Goal: Task Accomplishment & Management: Complete application form

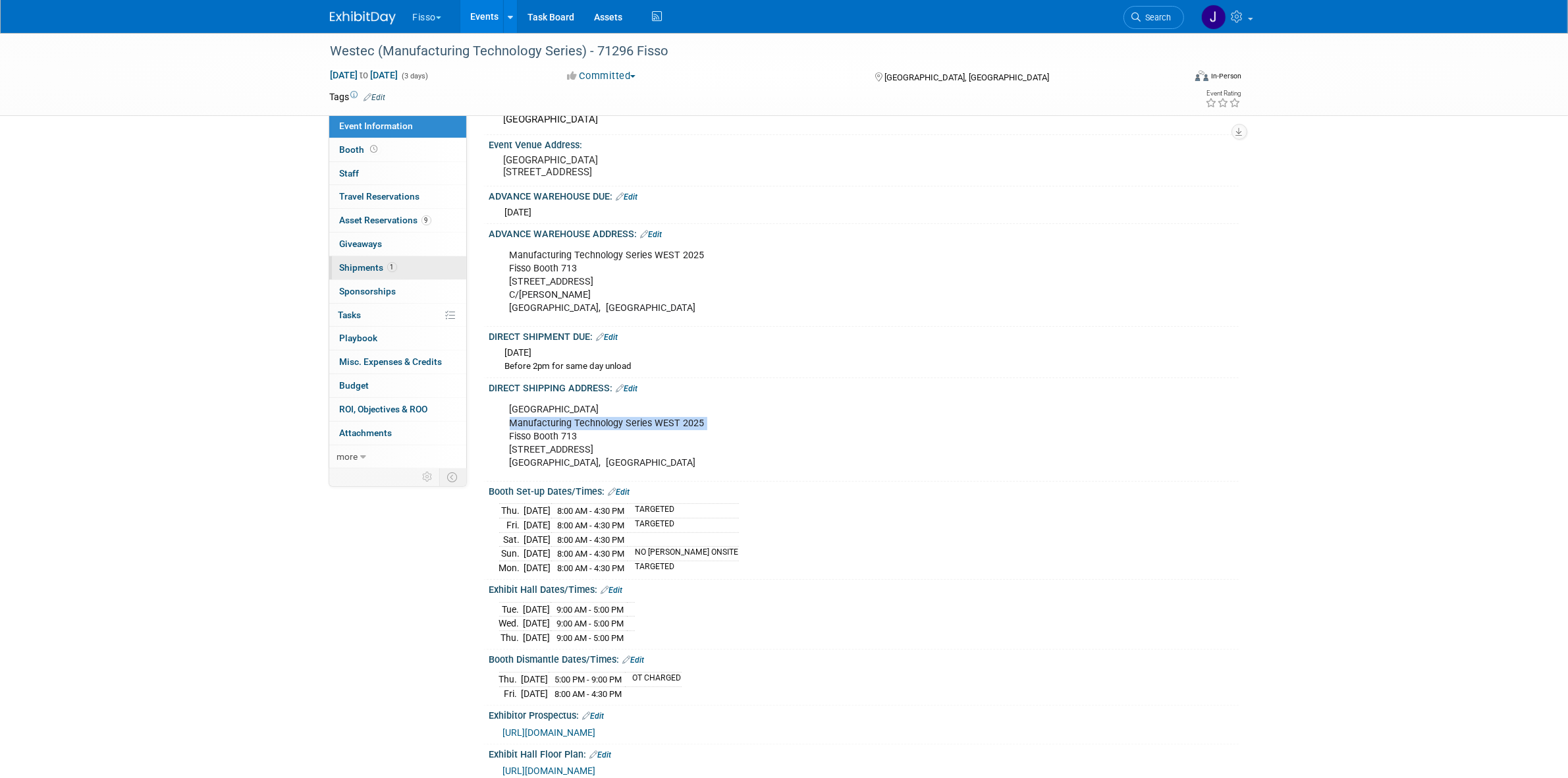
click at [392, 260] on link "1 Shipments 1" at bounding box center [397, 267] width 137 height 23
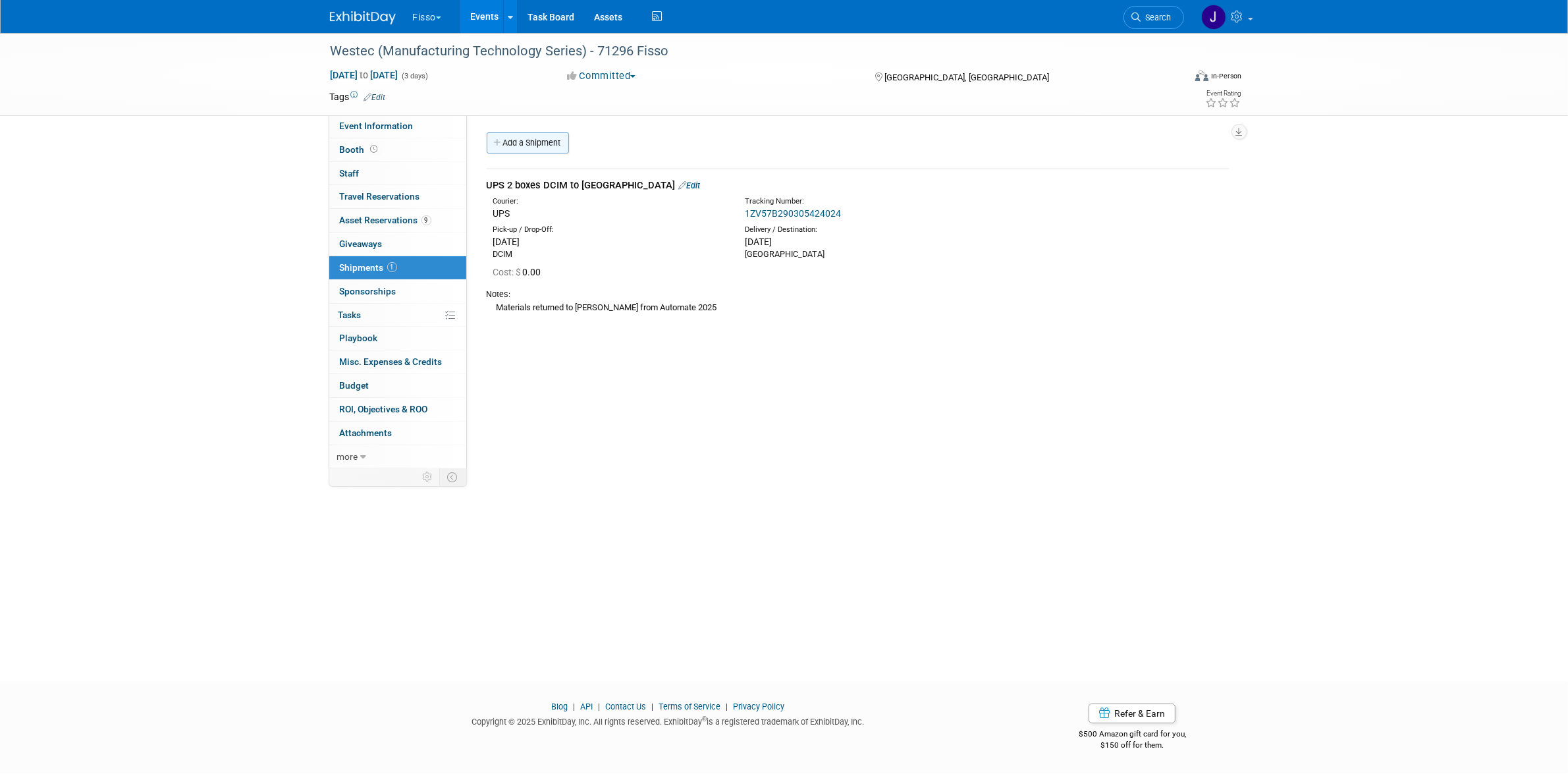
click at [566, 133] on link "Add a Shipment" at bounding box center [528, 142] width 82 height 21
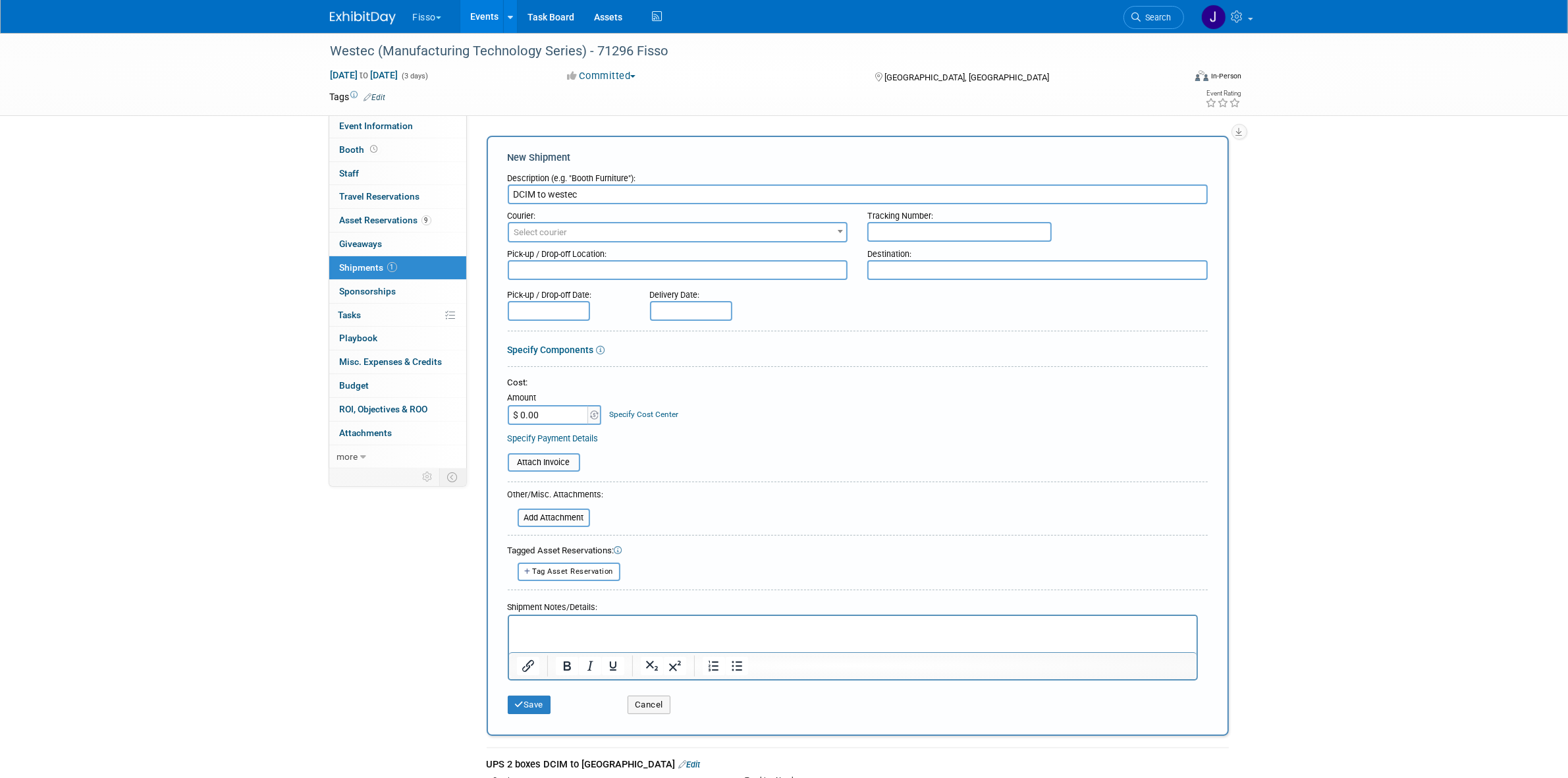
click at [552, 195] on input "DCIM to westec" at bounding box center [857, 194] width 700 height 20
click at [558, 190] on input "DCIM to Westec" at bounding box center [857, 194] width 700 height 20
type input "DCIM to Westec"
click at [920, 258] on div "Destination:" at bounding box center [1038, 251] width 341 height 18
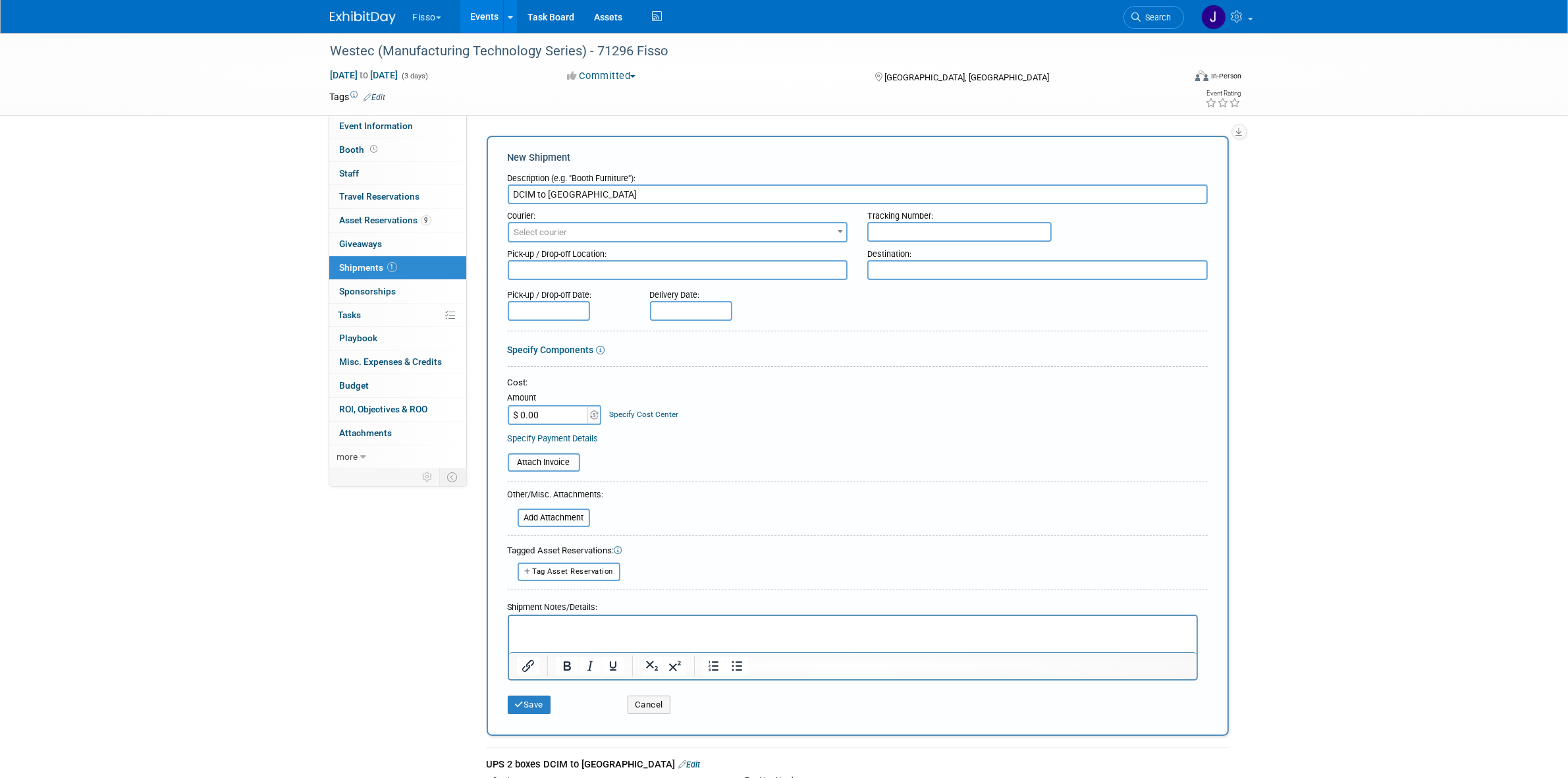
click at [919, 262] on textarea at bounding box center [1038, 270] width 341 height 20
paste textarea "Westec"
type textarea "Westec"
click at [527, 191] on input "DCIM to Westec" at bounding box center [857, 194] width 700 height 20
click at [528, 190] on input "DCIM to Westec" at bounding box center [857, 194] width 700 height 20
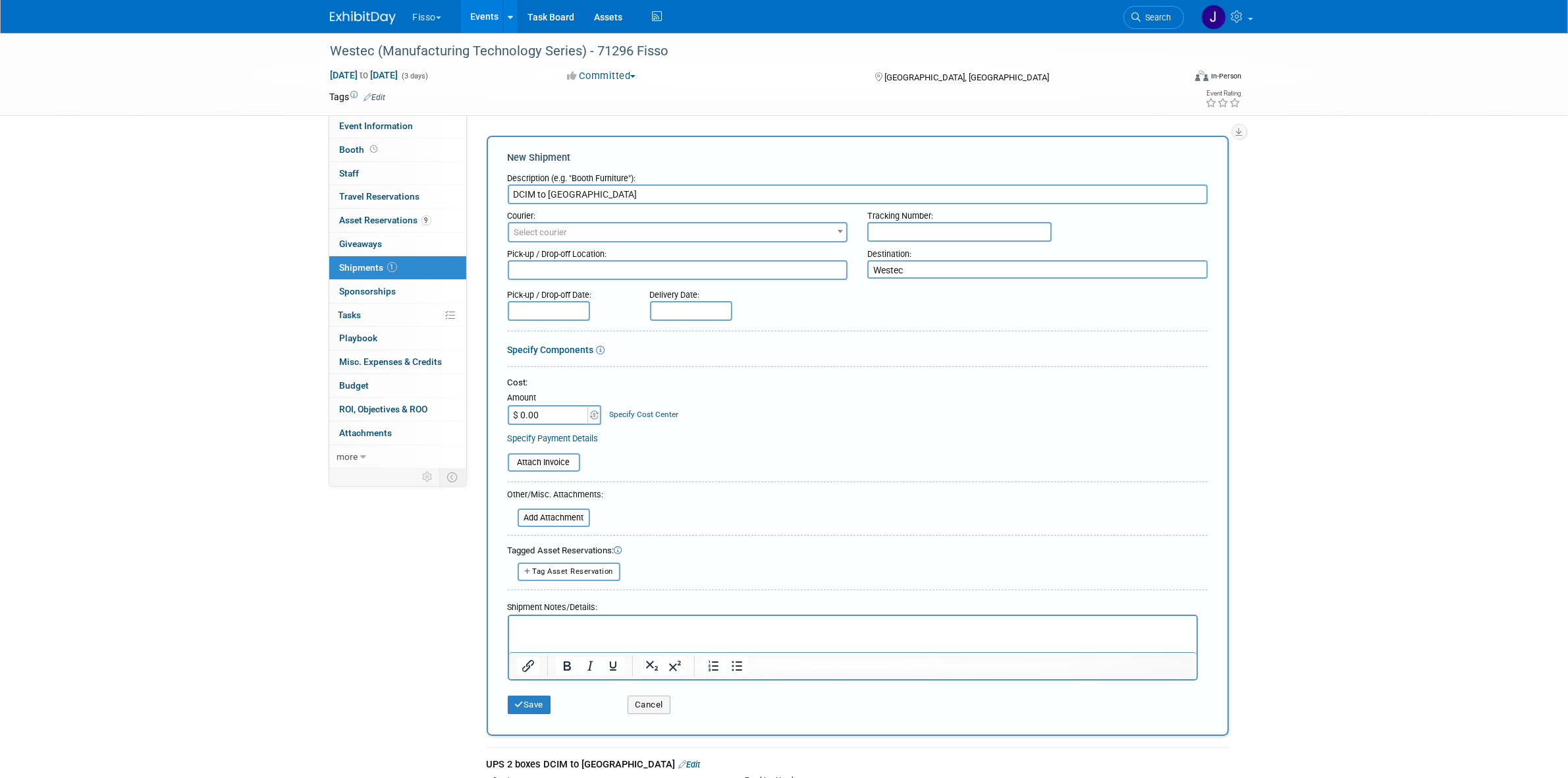
click at [601, 270] on textarea at bounding box center [678, 270] width 341 height 20
paste textarea "DCIM"
type textarea "DCIM"
click at [564, 236] on span "Select courier" at bounding box center [678, 232] width 338 height 18
type input "t"
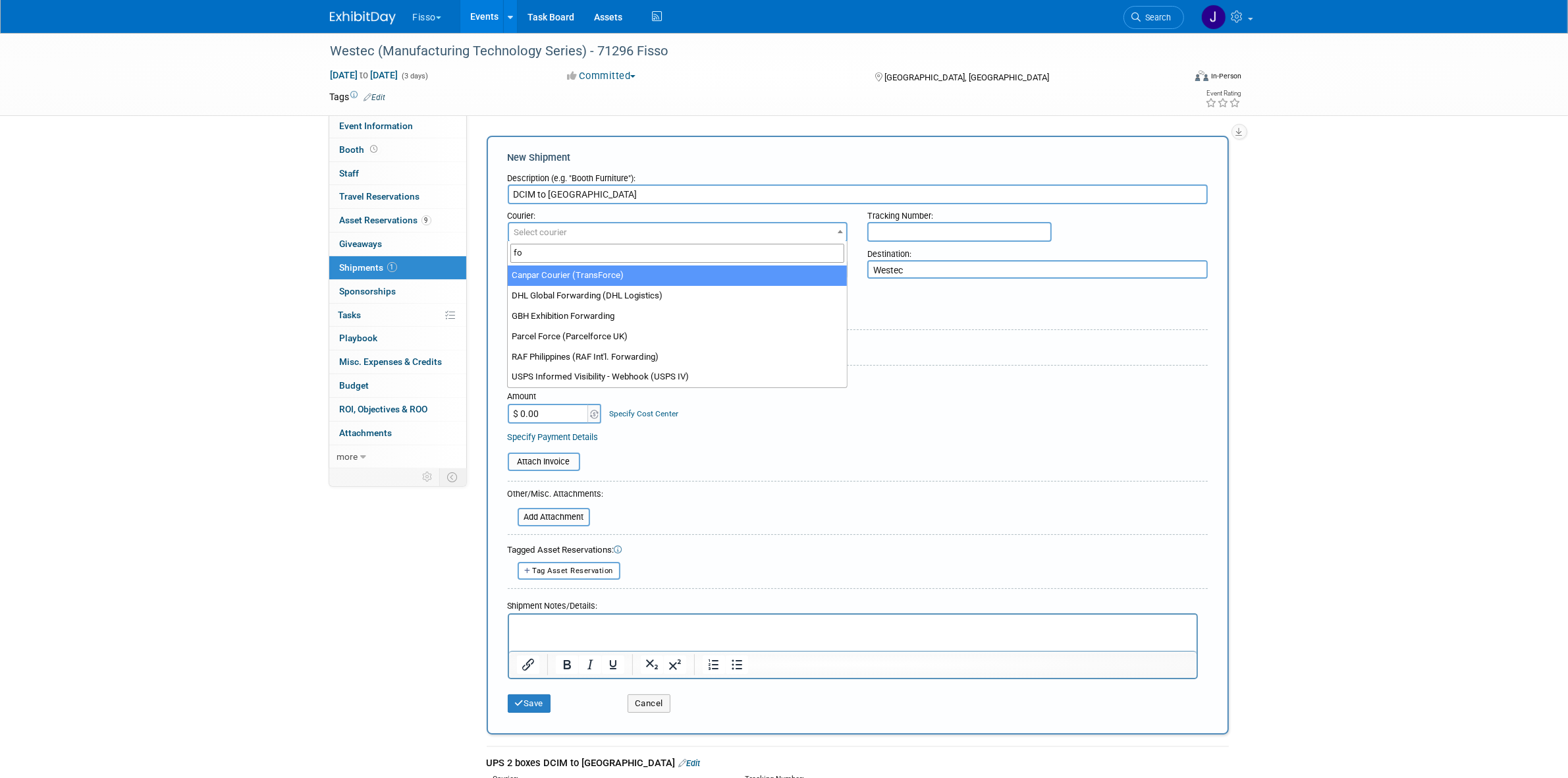
type input "f"
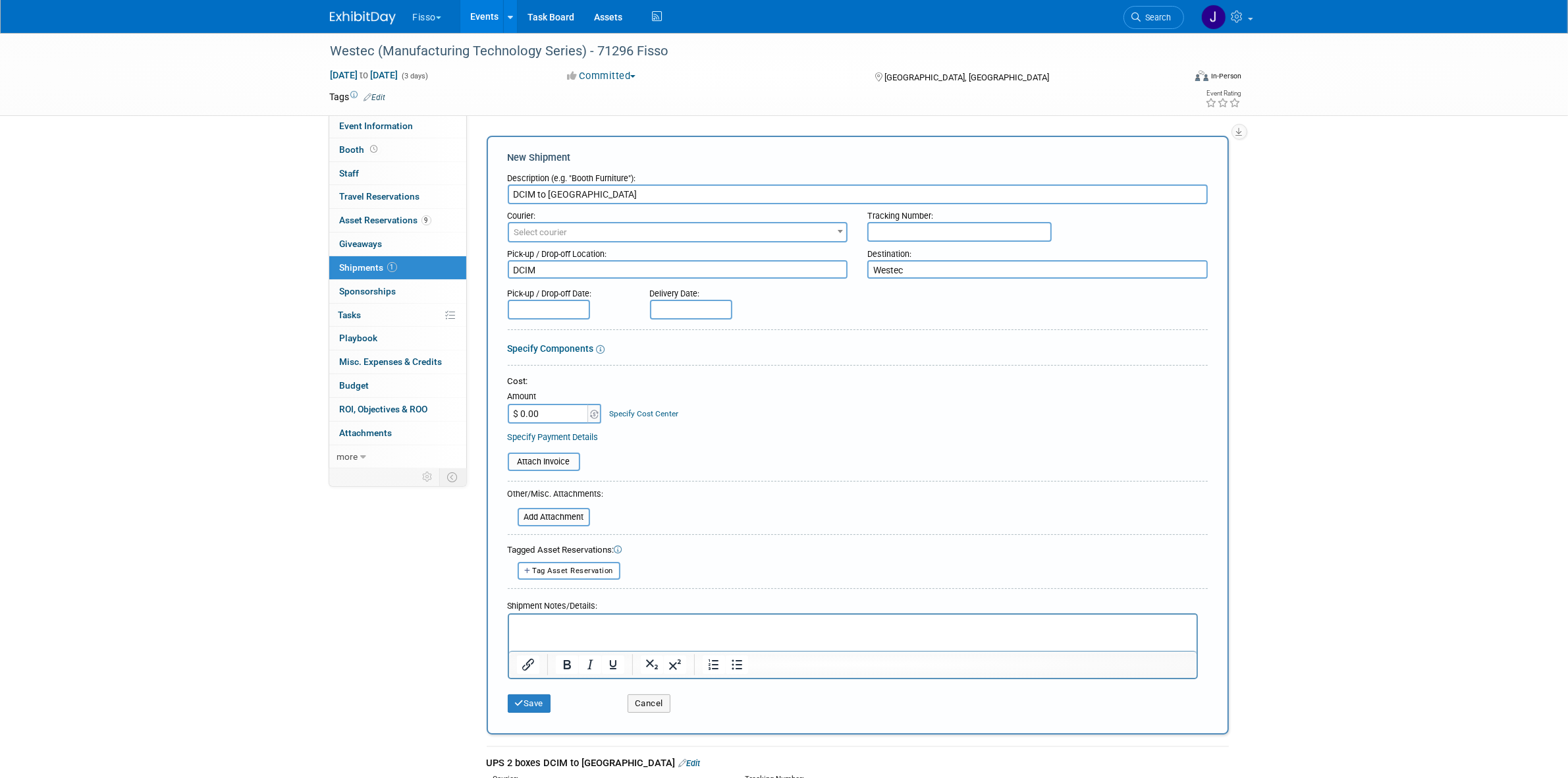
click at [710, 615] on iframe at bounding box center [853, 633] width 688 height 36
click at [707, 633] on html at bounding box center [852, 624] width 688 height 18
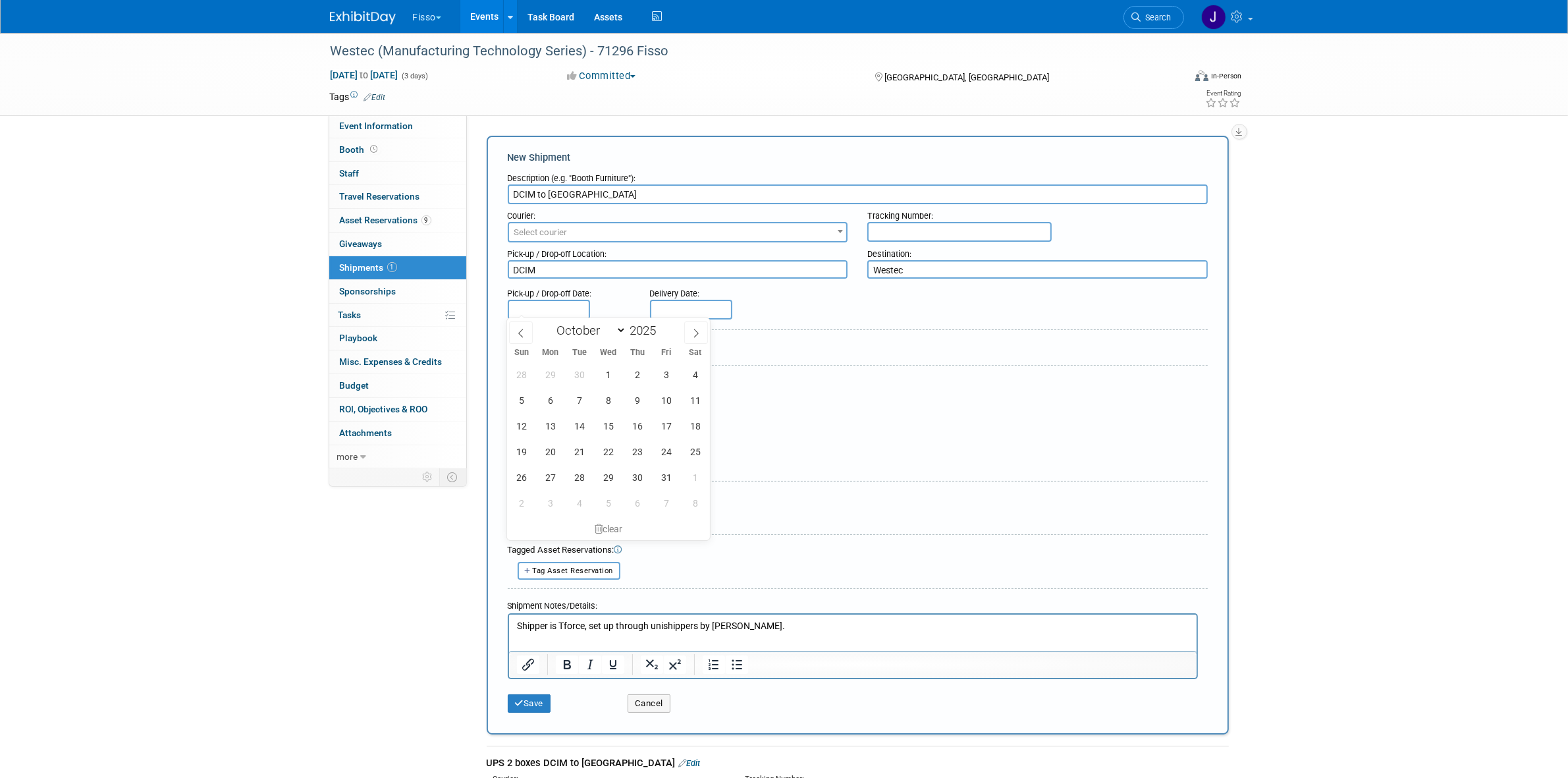
click at [554, 300] on input "text" at bounding box center [548, 310] width 82 height 20
click at [531, 336] on span at bounding box center [521, 333] width 24 height 23
select select "8"
click at [640, 425] on span "18" at bounding box center [637, 426] width 25 height 25
type input "Sep 18, 2025"
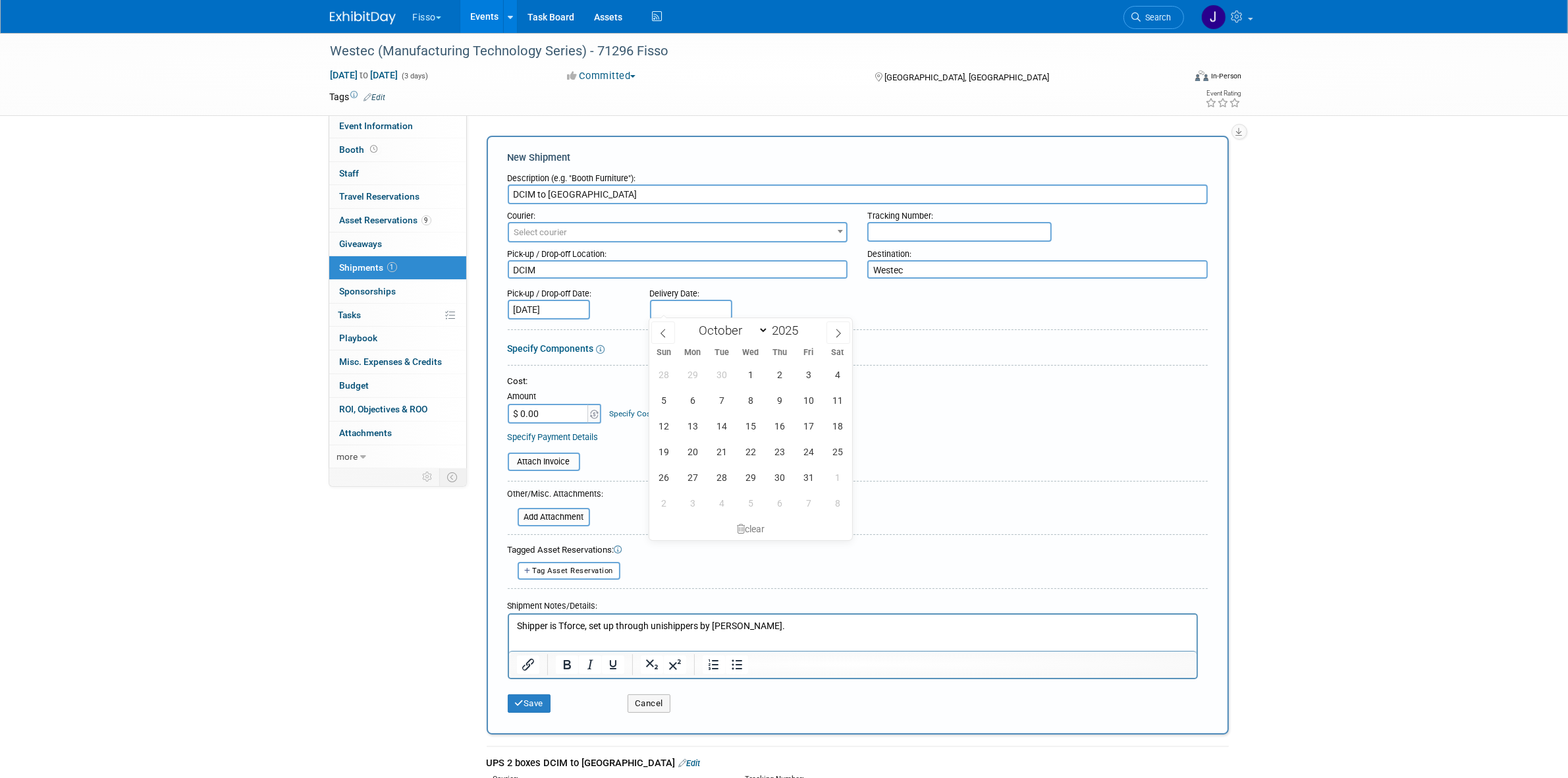
click at [669, 311] on input "text" at bounding box center [691, 310] width 82 height 20
click at [661, 330] on icon at bounding box center [663, 334] width 9 height 9
select select "8"
click at [779, 452] on span "25" at bounding box center [779, 452] width 25 height 25
type input "Sep 25, 2025"
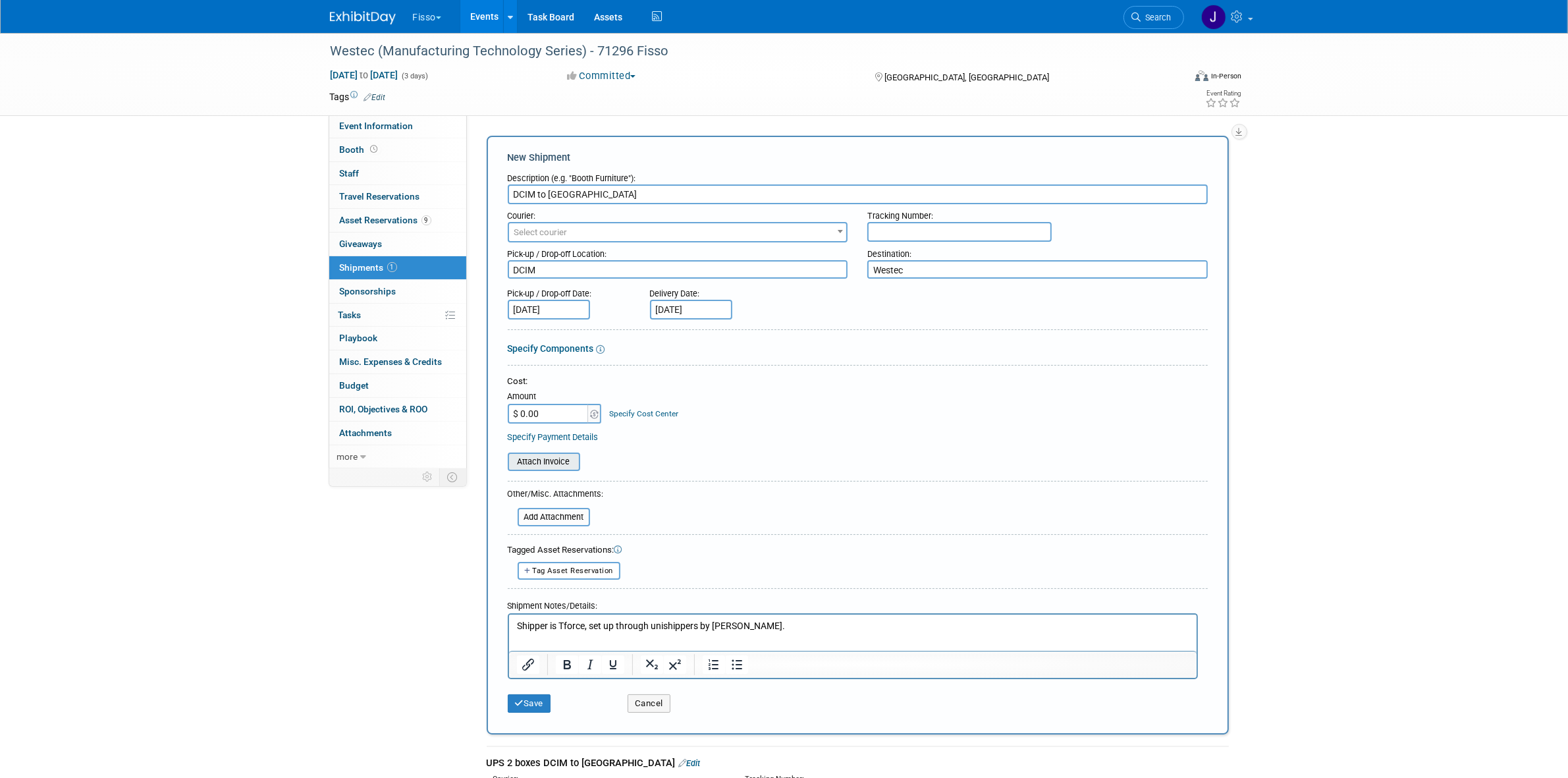
click at [536, 462] on input "file" at bounding box center [500, 462] width 157 height 15
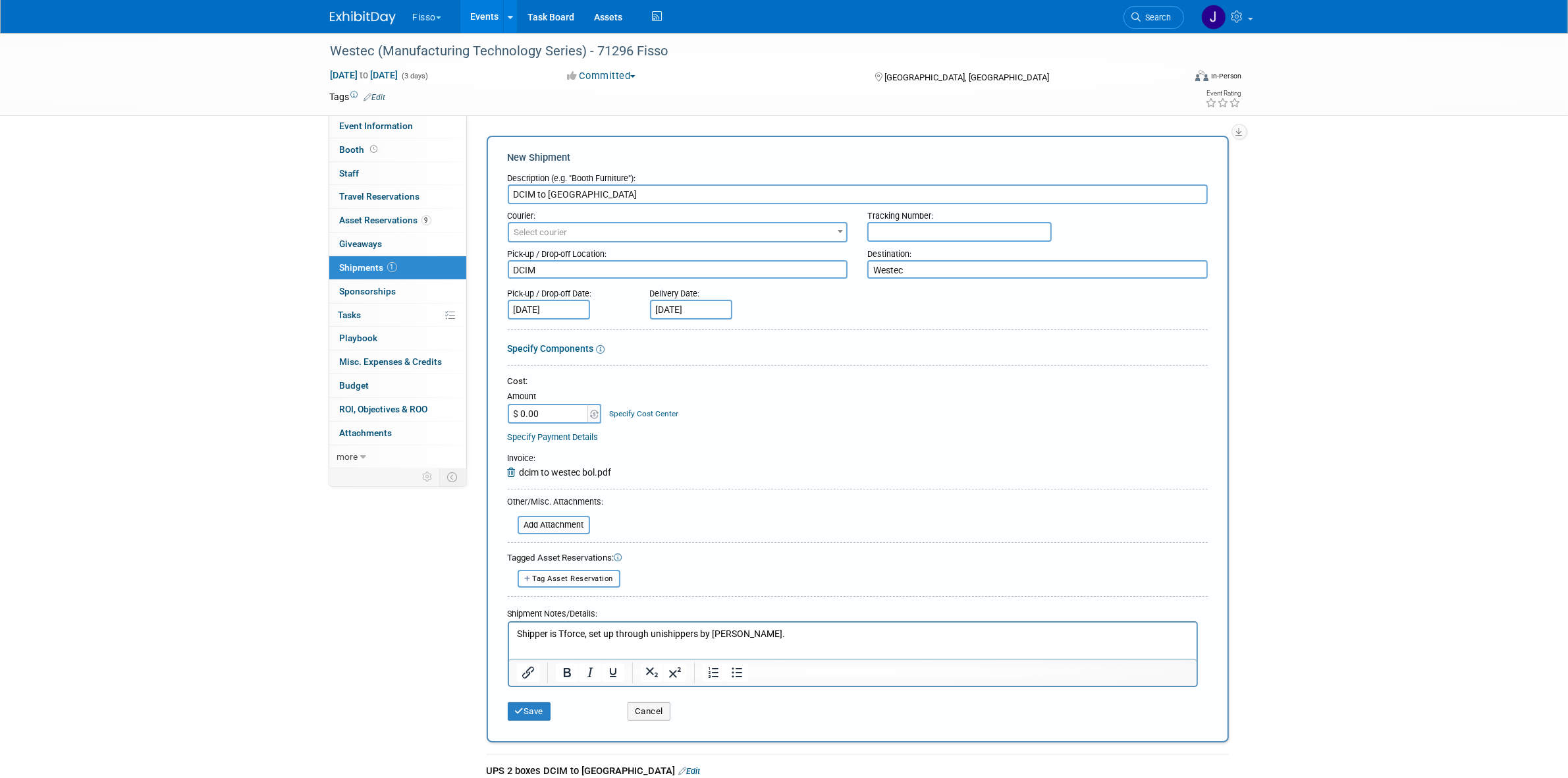
click at [999, 222] on input "text" at bounding box center [959, 232] width 184 height 20
paste input "Pro # 940851951"
drag, startPoint x: 889, startPoint y: 232, endPoint x: 823, endPoint y: 235, distance: 66.1
click at [823, 235] on div "Courier: 007EX 17 Post Service (17PostService) 2GO (Negros Navigation) 360 Lion…" at bounding box center [857, 223] width 720 height 38
click at [881, 231] on input "# 940851951" at bounding box center [959, 232] width 184 height 20
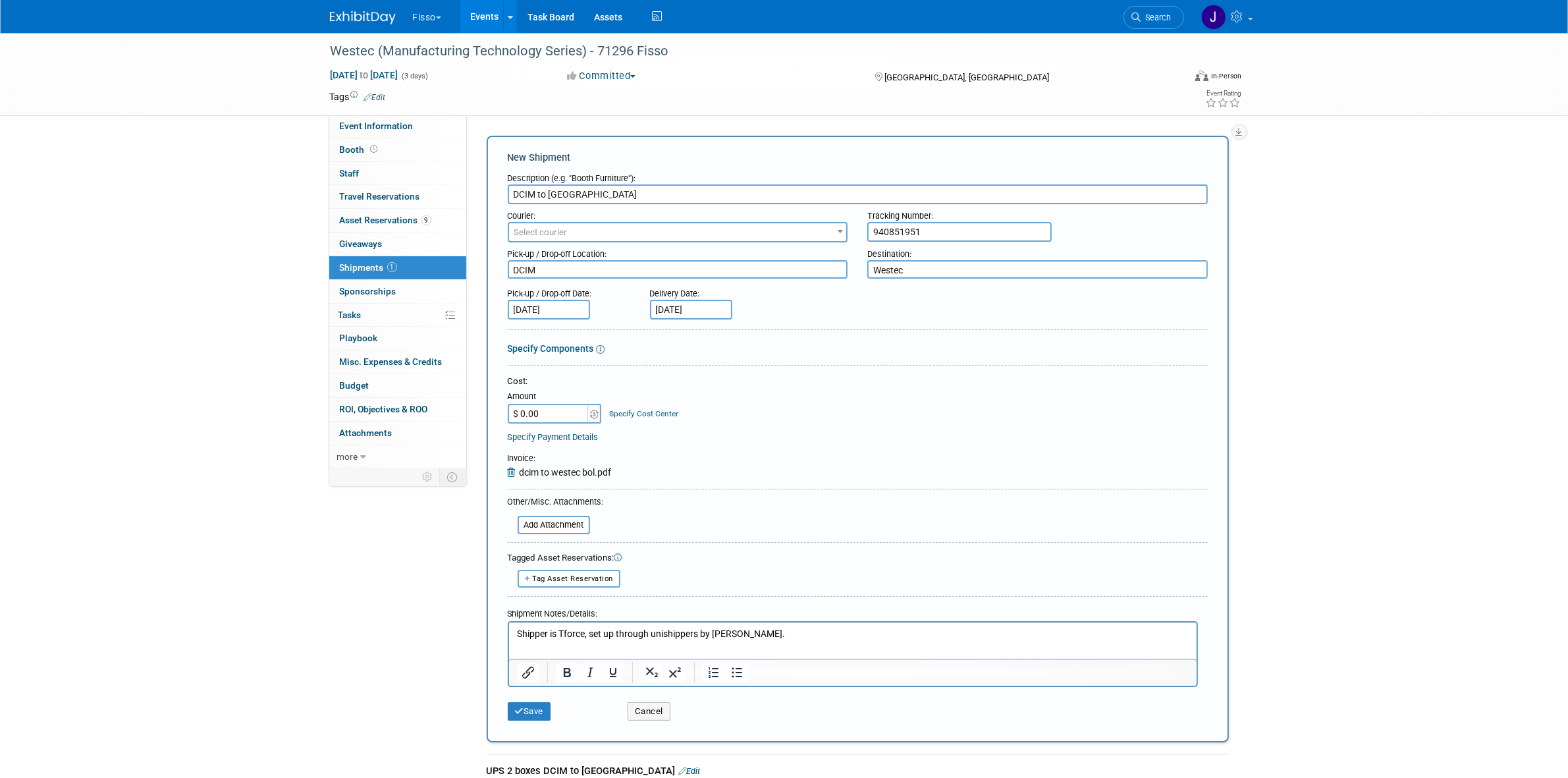
type input "940851951"
click at [816, 628] on p "Shipper is Tforce, set up through unishippers by Justin." at bounding box center [853, 635] width 673 height 14
click at [509, 191] on input "DCIM to Westec" at bounding box center [857, 194] width 700 height 20
type input "3 crates DCIM to Westec"
click at [763, 634] on p "Shipper is Tforce, set up through unishippers by Justin." at bounding box center [853, 635] width 673 height 14
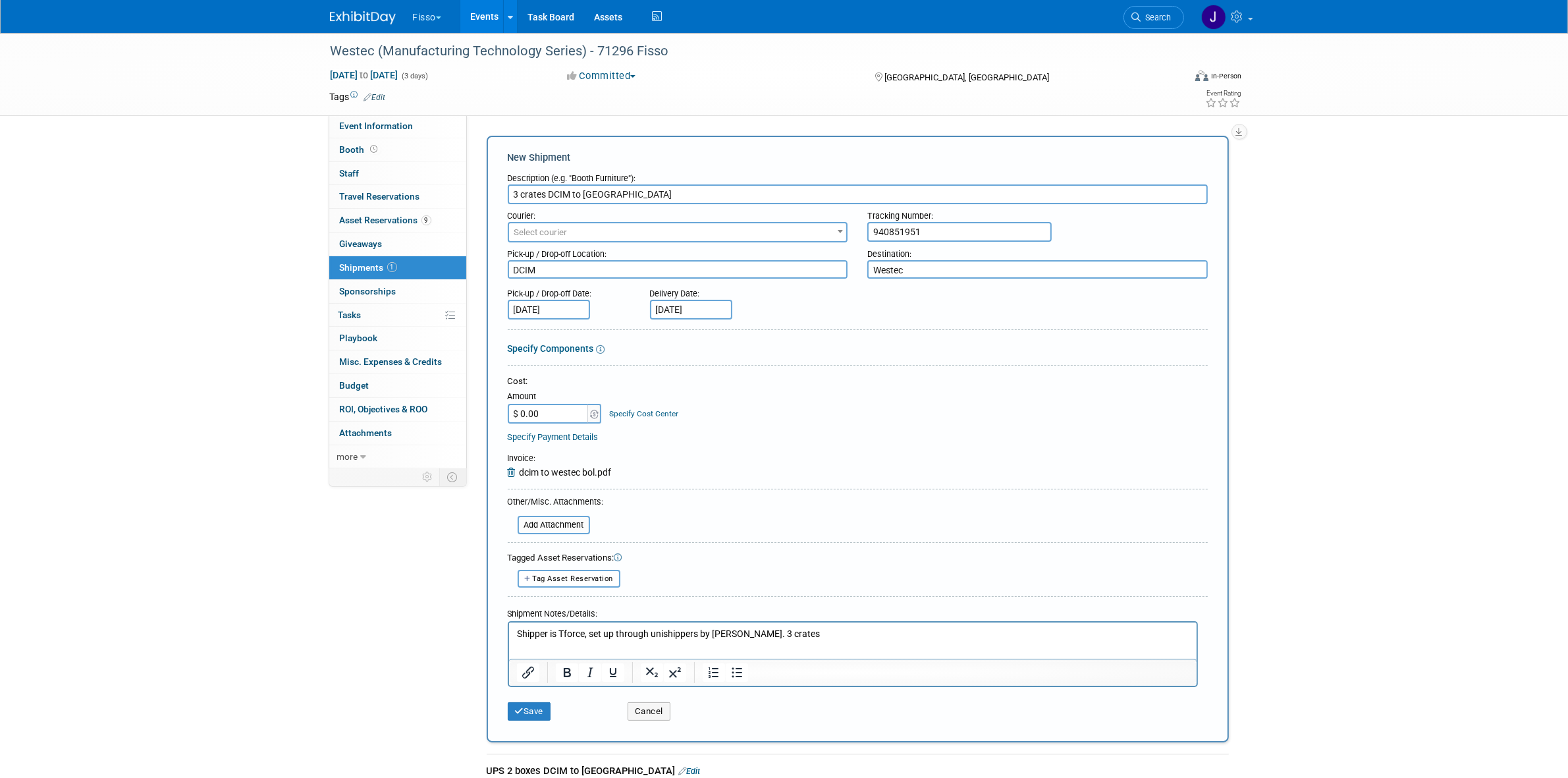
click at [748, 631] on p "Shipper is Tforce, set up through unishippers by Justin. 3 crates" at bounding box center [853, 635] width 673 height 14
click at [806, 637] on p "Shipper is Tforce, set up through unishippers by Justin. 2 wood crates, 1 fiber…" at bounding box center [853, 635] width 673 height 14
click at [935, 641] on html "Shipper is Tforce, set up through unishippers by Justin. 2 wood crates & 1 fibe…" at bounding box center [852, 632] width 688 height 18
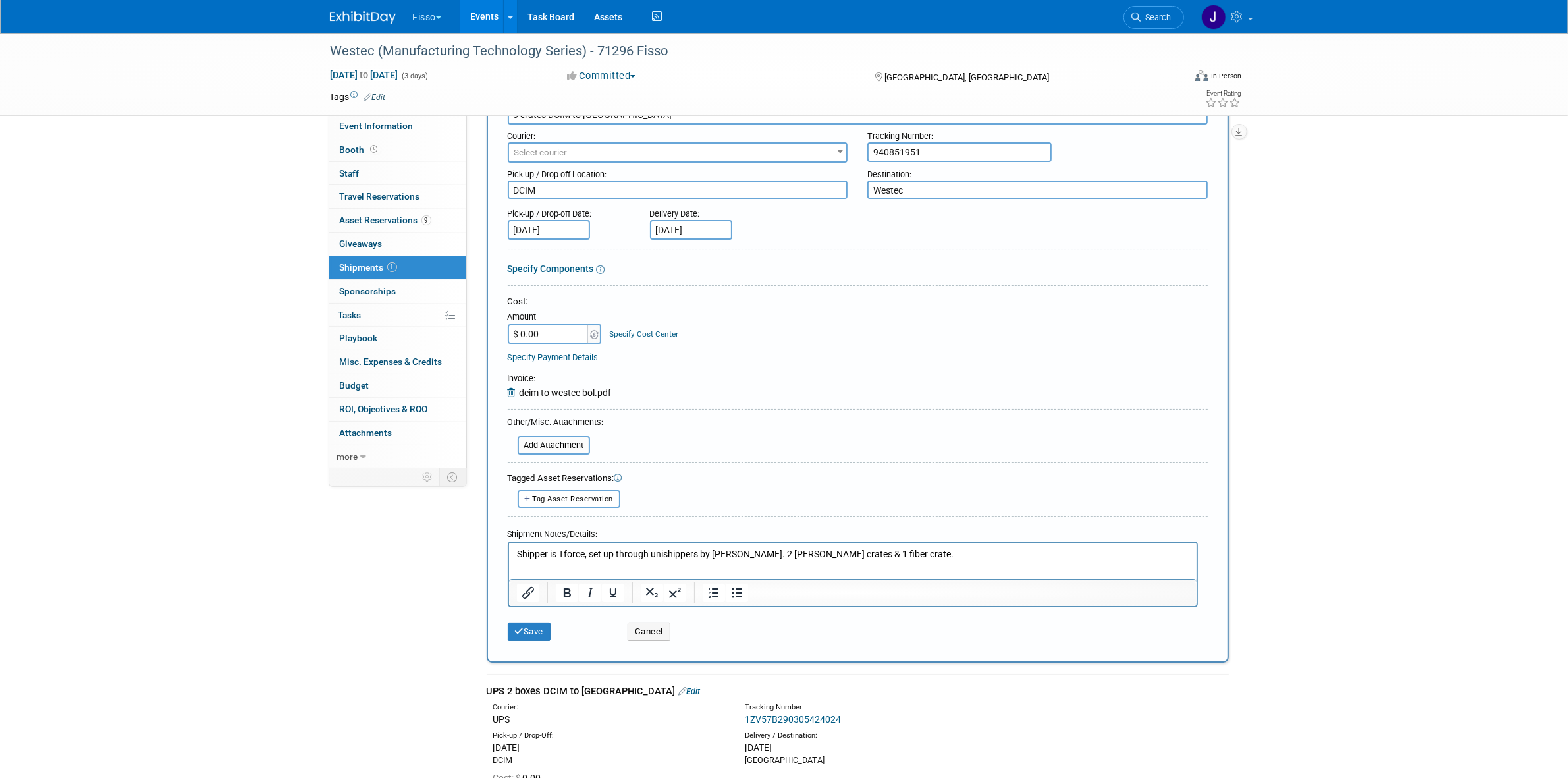
scroll to position [28, 0]
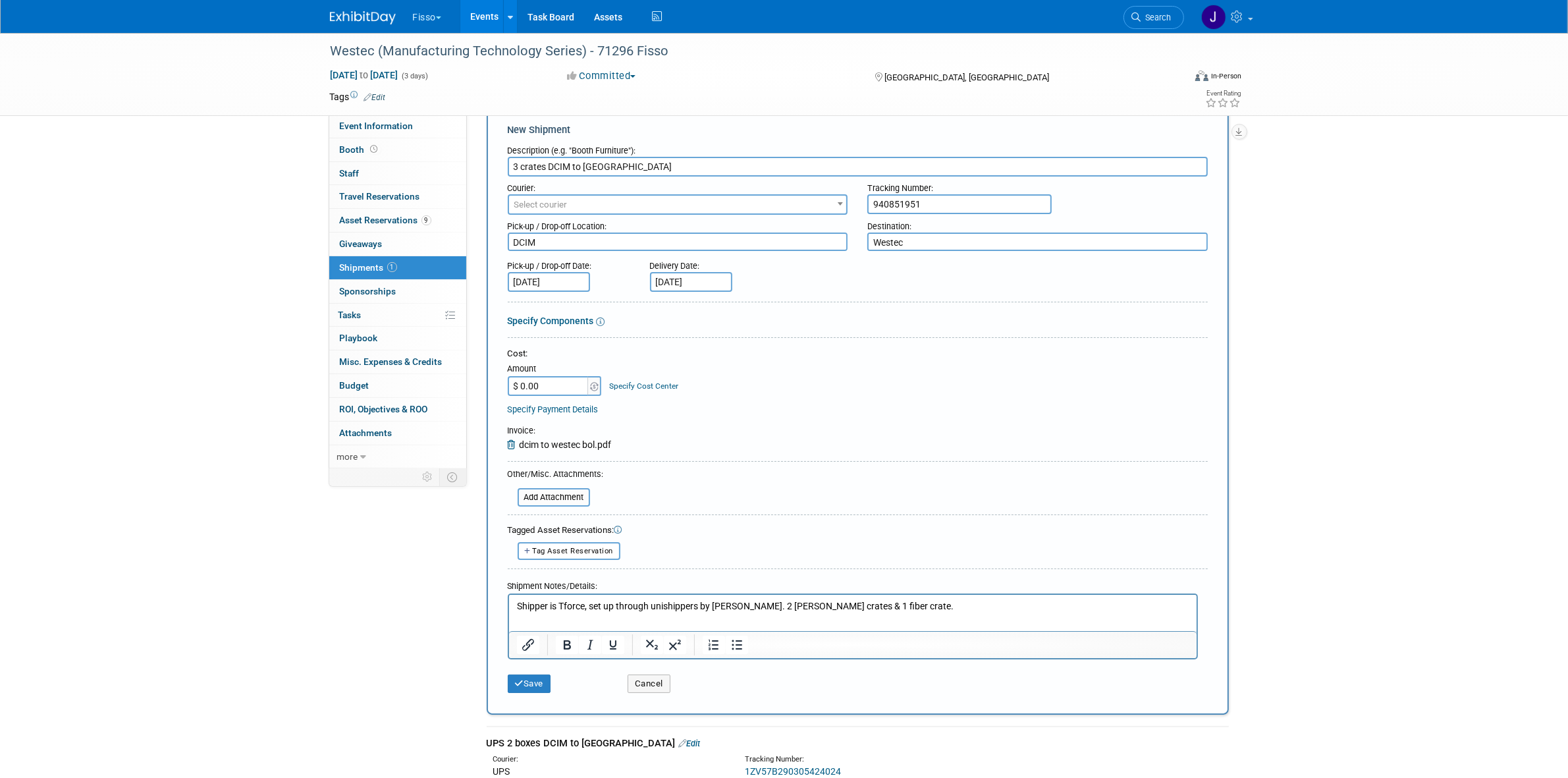
click at [886, 614] on html "Shipper is Tforce, set up through unishippers by Justin. 2 wood crates & 1 fibe…" at bounding box center [852, 604] width 688 height 18
click at [915, 609] on p "Shipper is Tforce, set up through unishippers by Justin. 2 wood crates & 1 fibe…" at bounding box center [853, 607] width 673 height 14
click at [899, 607] on p "Shipper is Tforce, set up through unishippers by Justin. 2 wood crates & 1 fibe…" at bounding box center [853, 607] width 673 height 14
click at [970, 600] on p "Shipper is Tforce, set up through unishippers by Justin. 2 wood crates & 1 fibe…" at bounding box center [853, 607] width 673 height 14
click at [542, 681] on button "Save" at bounding box center [529, 684] width 44 height 18
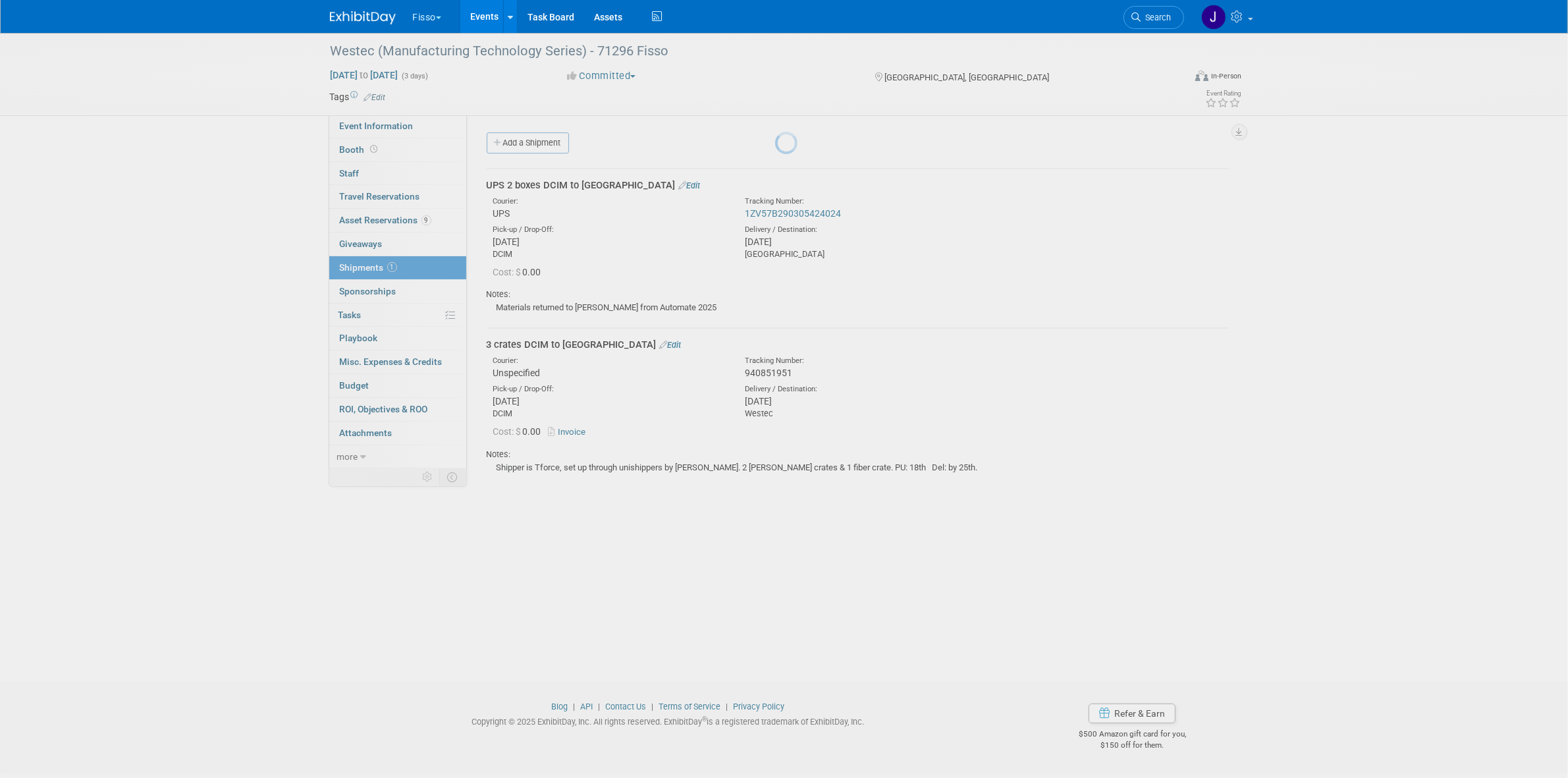
scroll to position [0, 0]
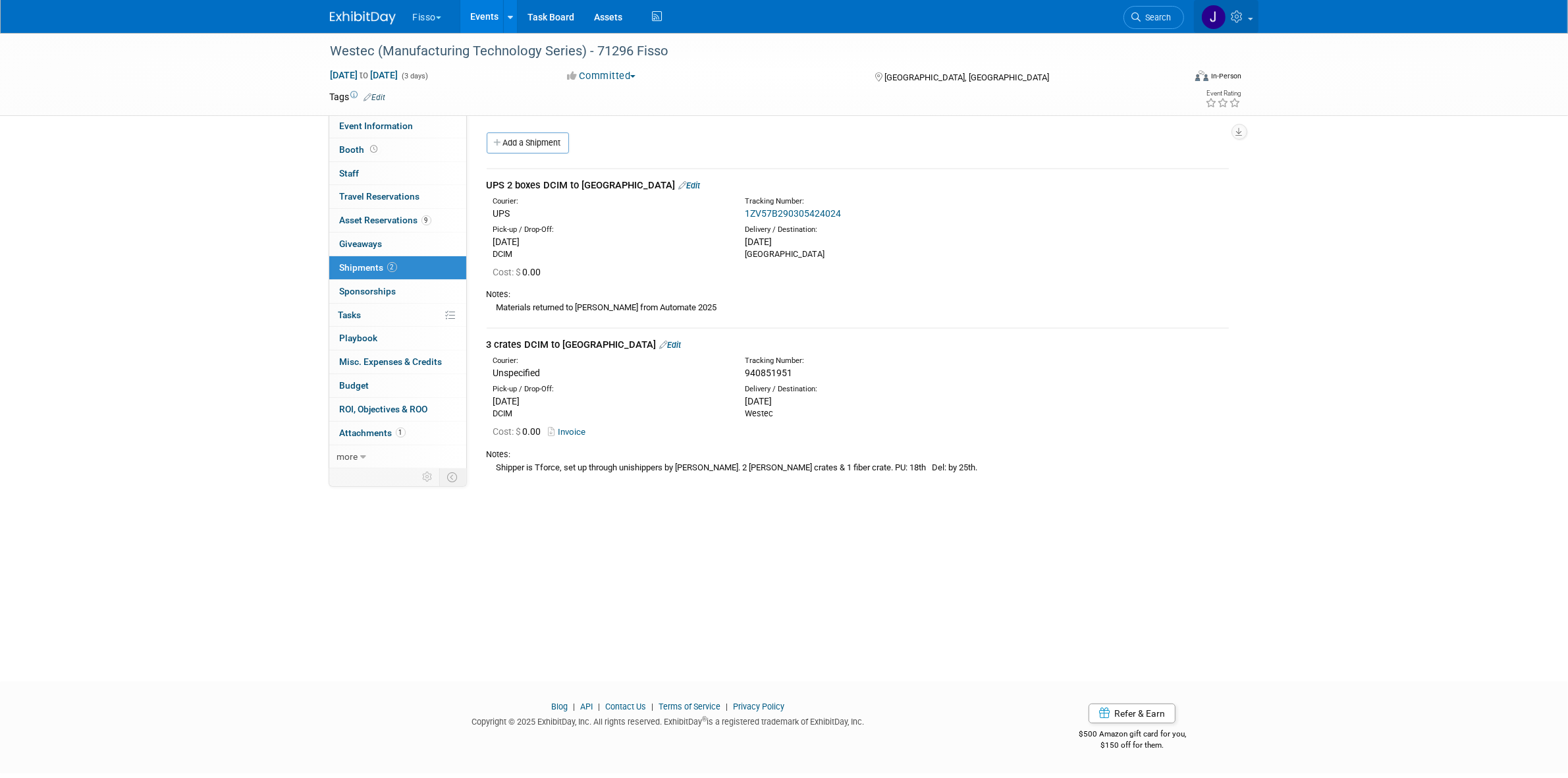
click at [1236, 16] on icon at bounding box center [1239, 16] width 15 height 12
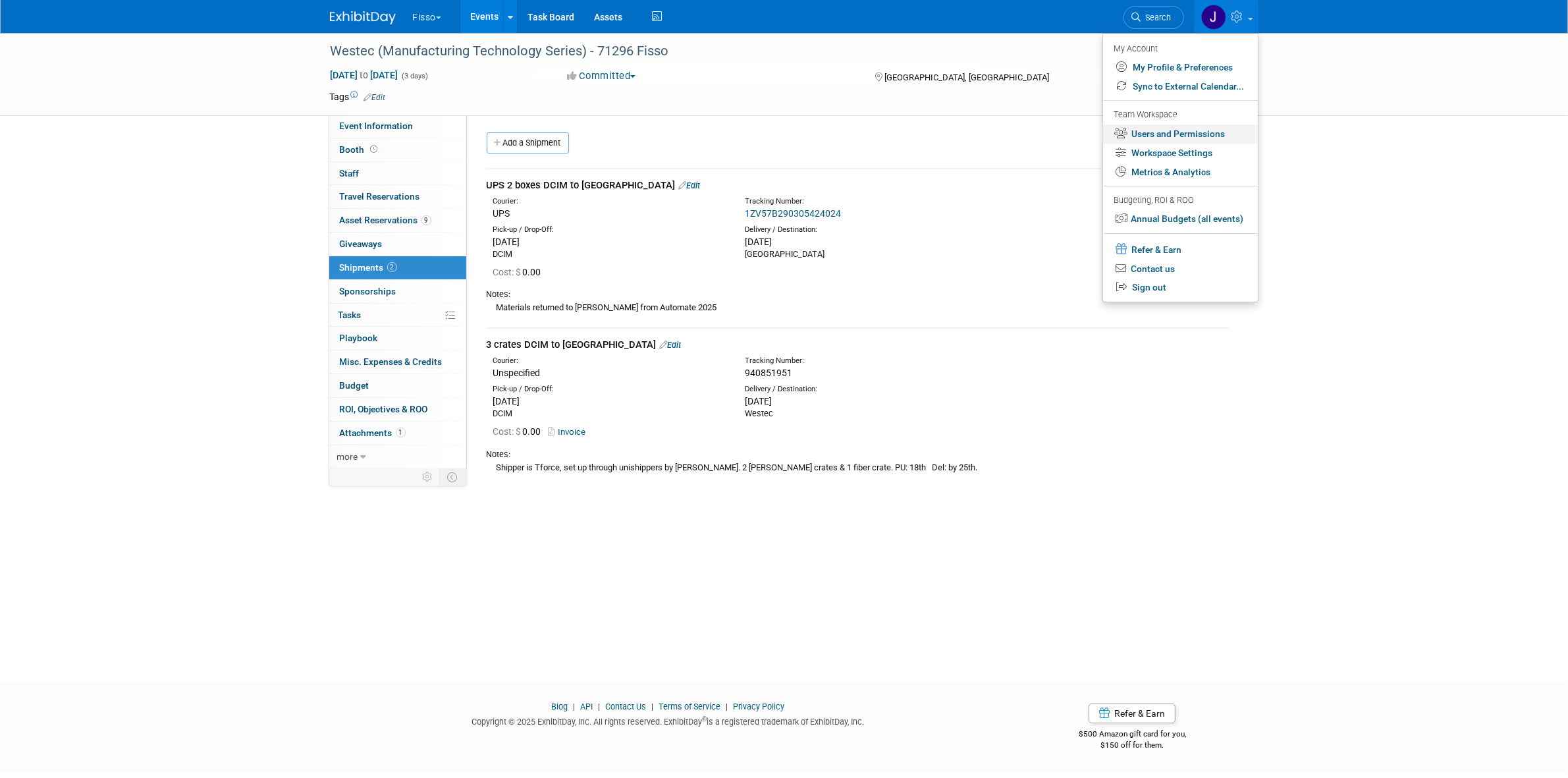
click at [1195, 134] on link "Users and Permissions" at bounding box center [1180, 133] width 155 height 19
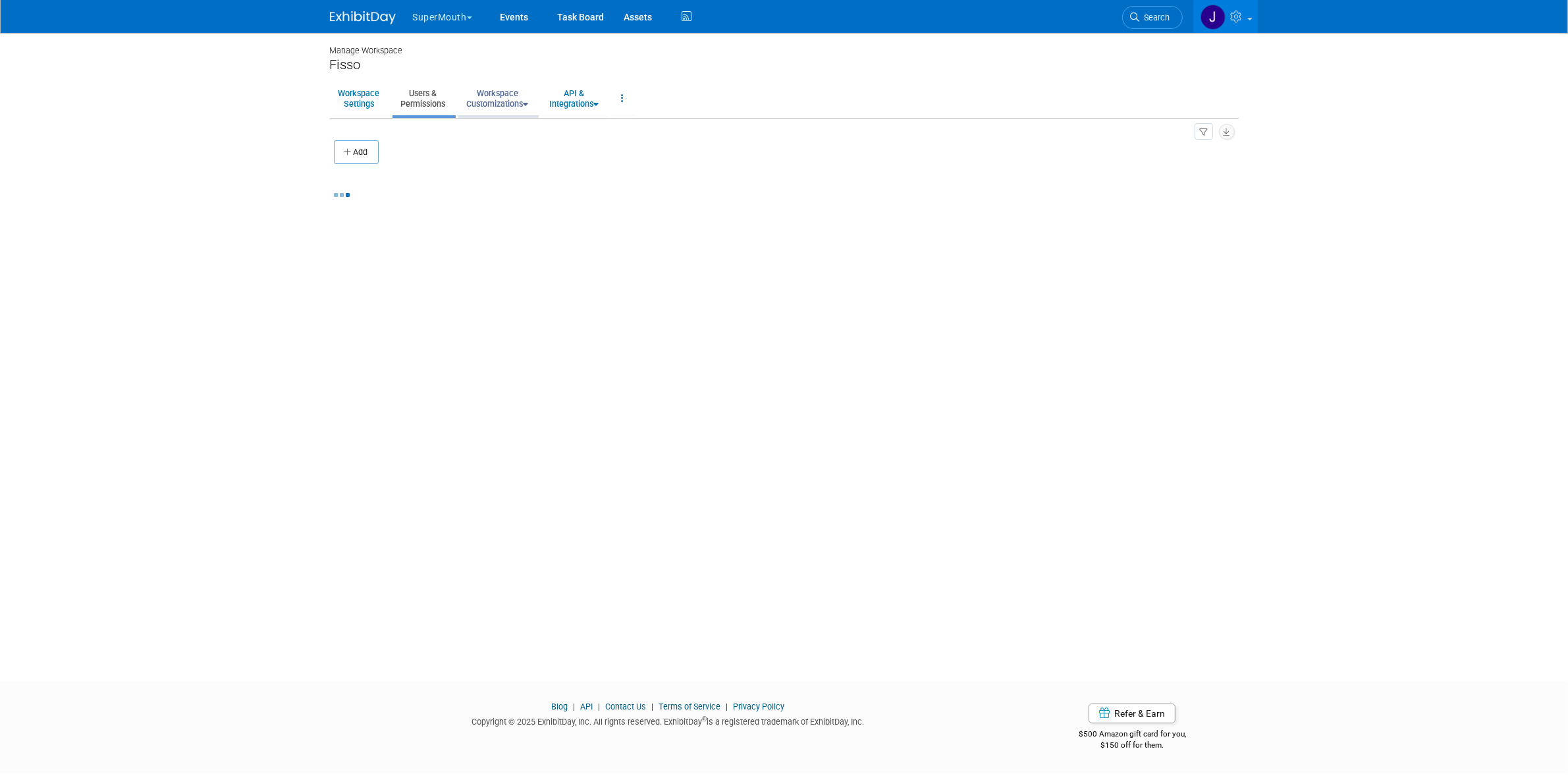
click at [517, 99] on link "Workspace Customizations" at bounding box center [498, 99] width 79 height 33
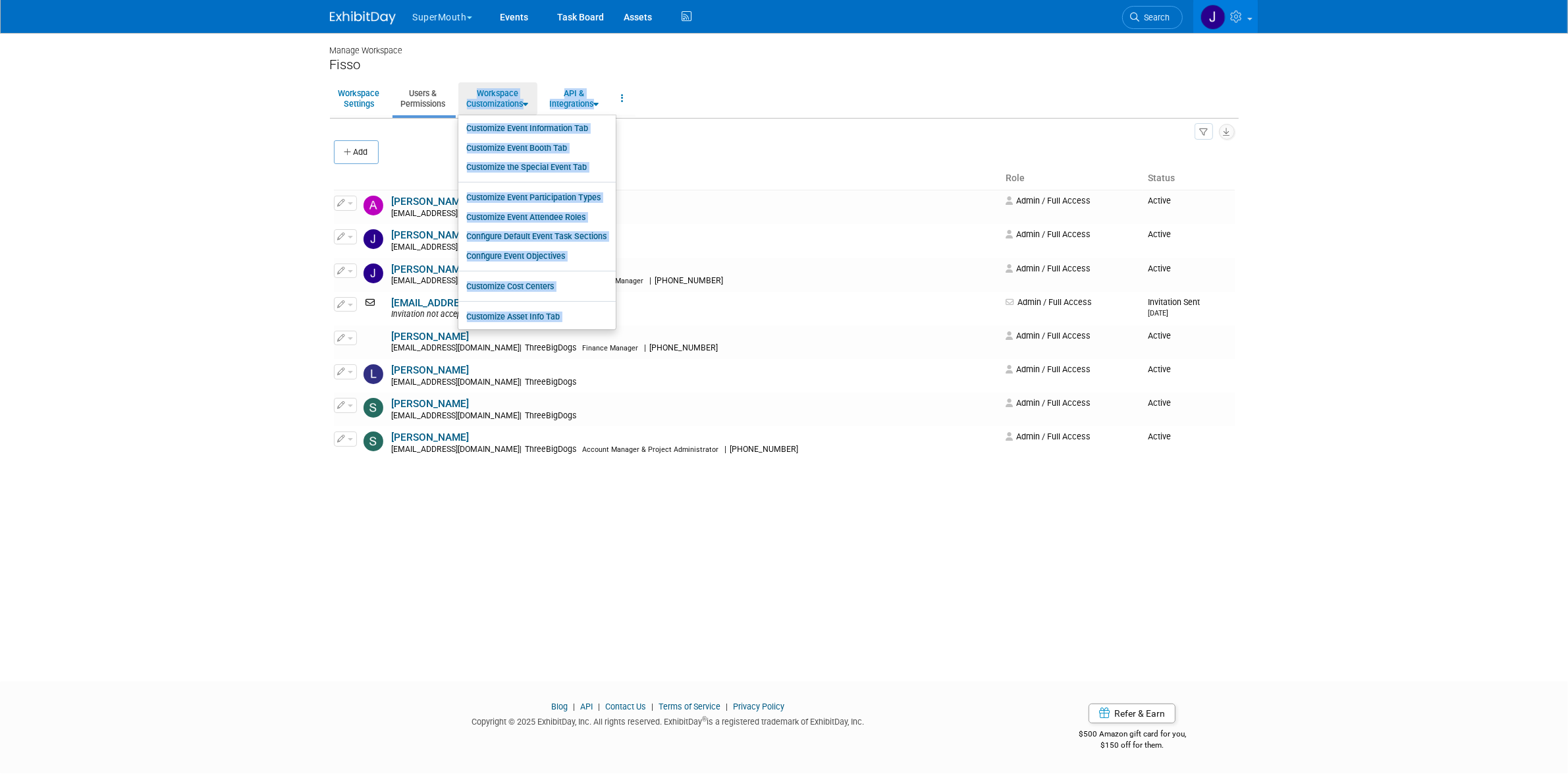
click at [774, 73] on div "Manage Workspace Fisso Workspace Settings Users & Permissions Workspace Customi…" at bounding box center [784, 345] width 929 height 625
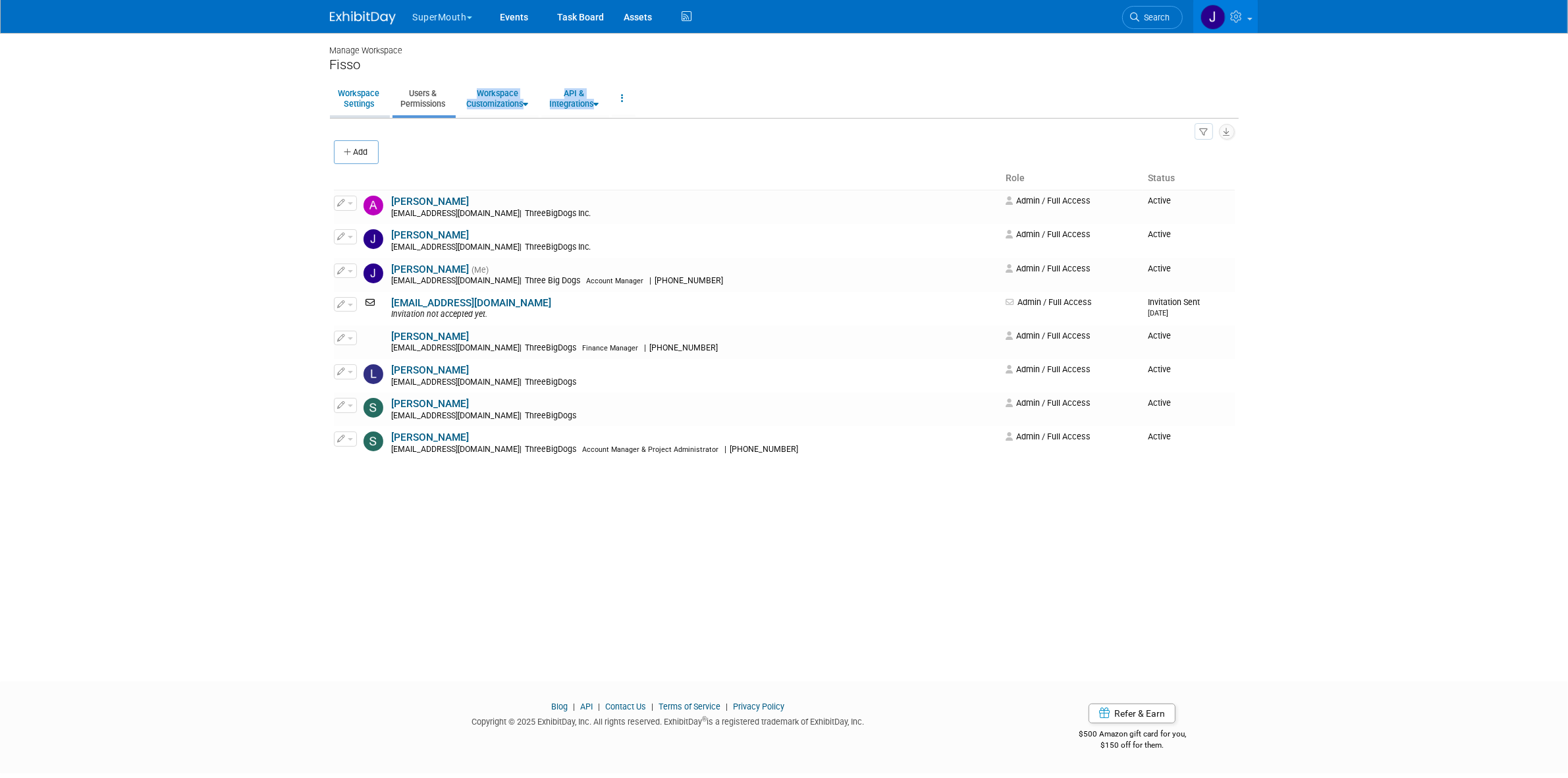
click at [371, 107] on link "Workspace Settings" at bounding box center [359, 99] width 59 height 33
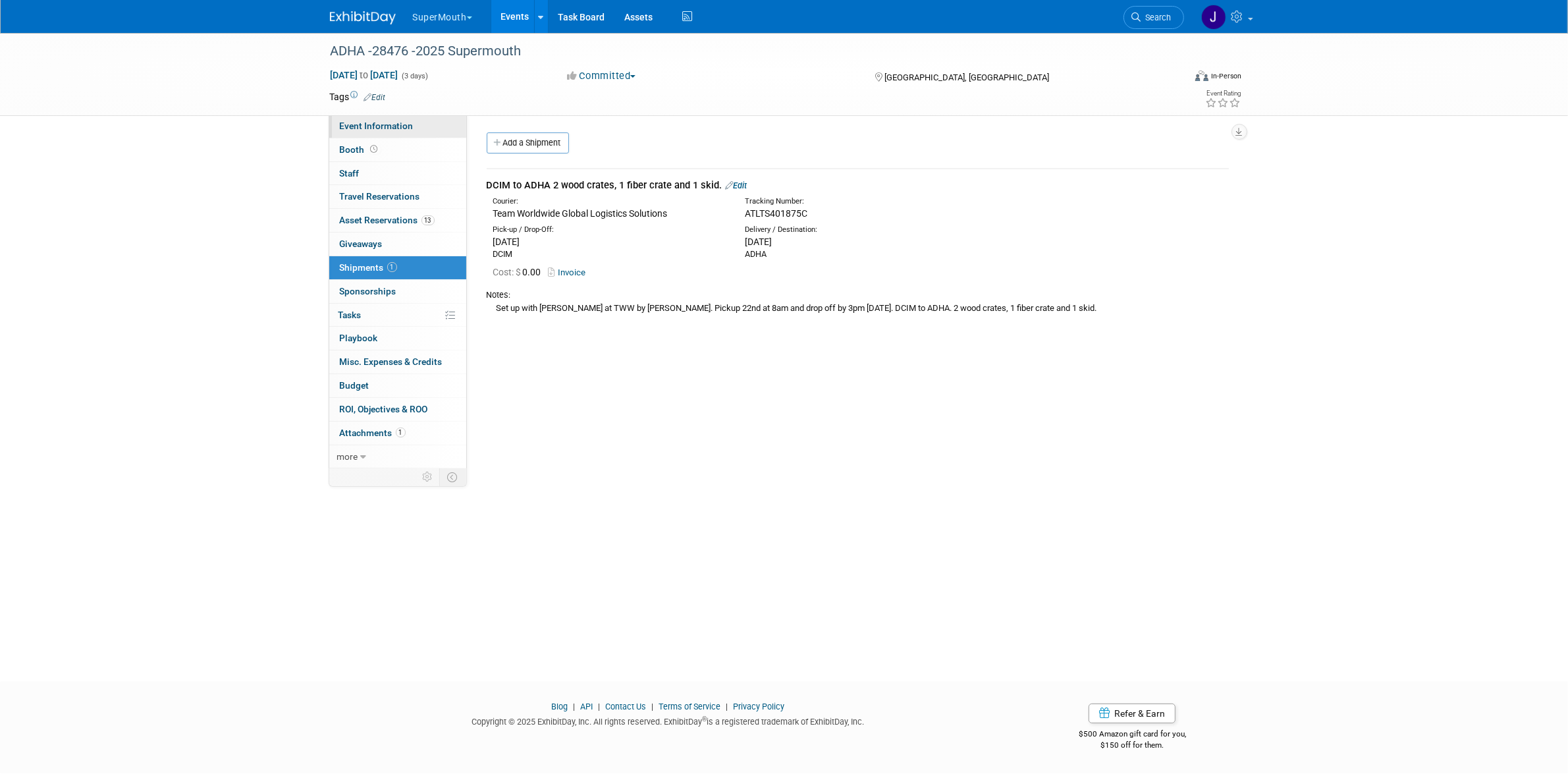
click at [409, 125] on span "Event Information" at bounding box center [376, 126] width 73 height 11
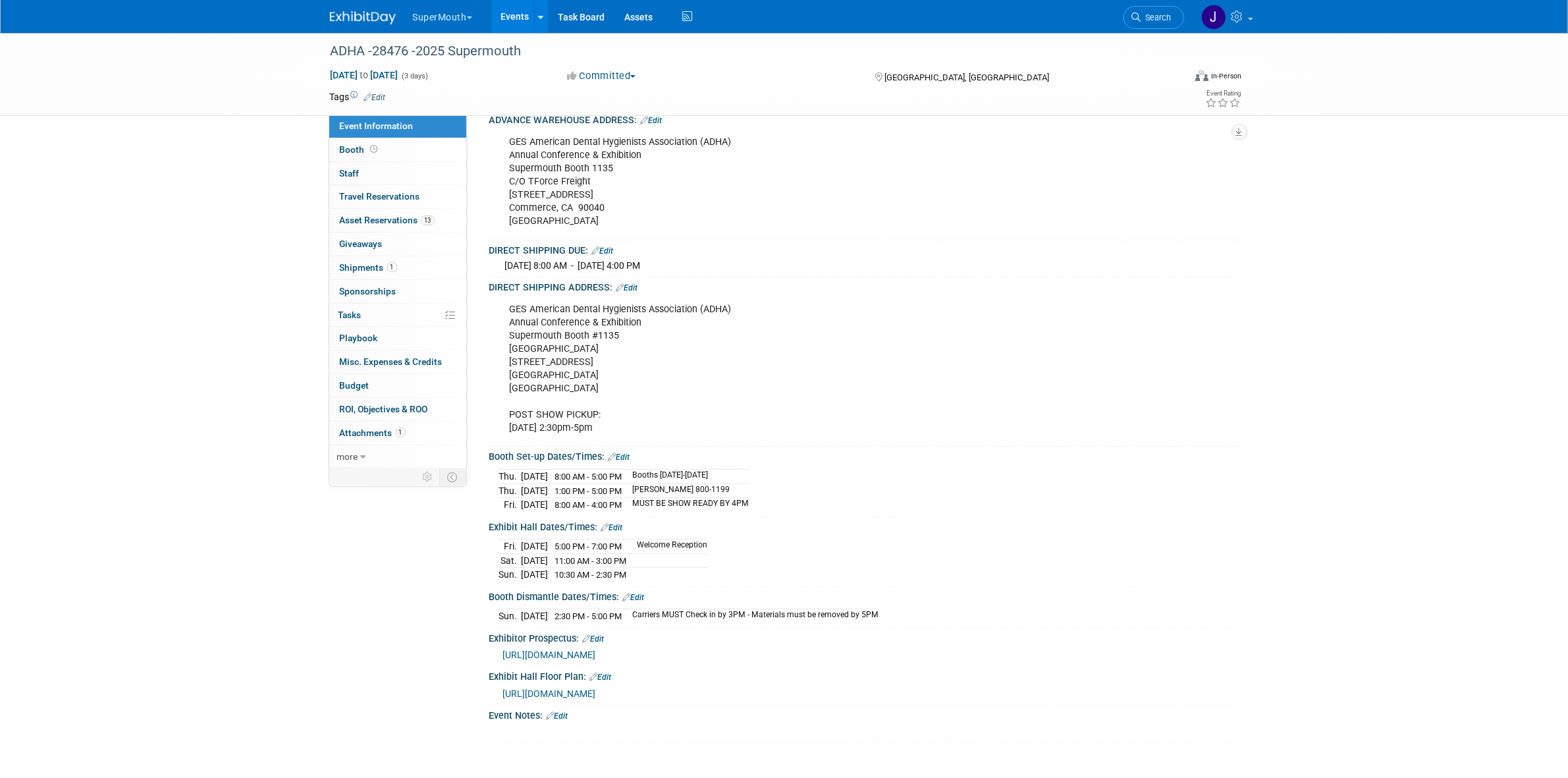
scroll to position [329, 0]
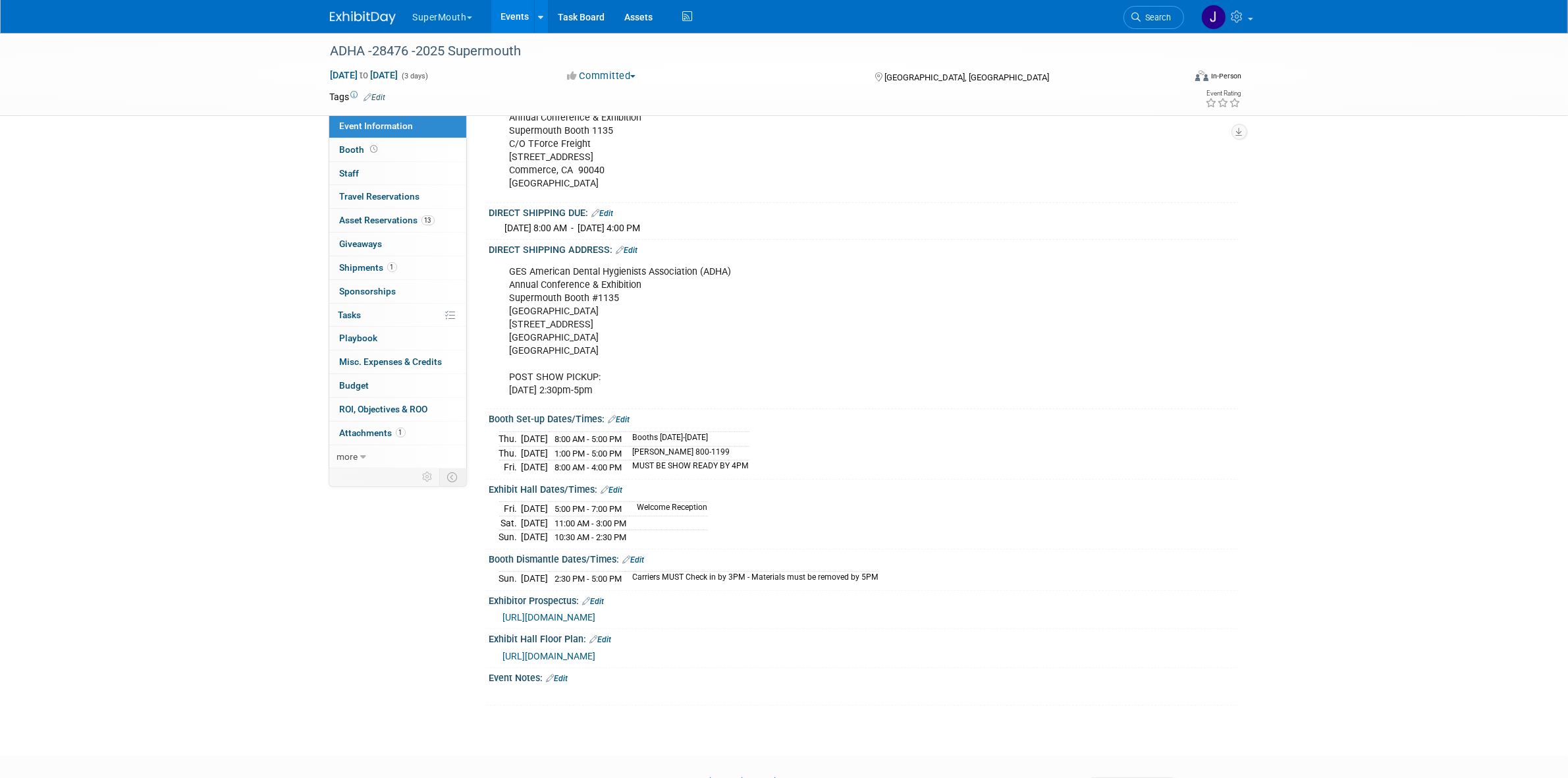
click at [534, 361] on div "GES American Dental Hygienists Association (ADHA) Annual Conference & Exhibitio…" at bounding box center [797, 332] width 594 height 146
click at [884, 334] on div "GES American Dental Hygienists Association (ADHA) Annual Conference & Exhibitio…" at bounding box center [797, 332] width 594 height 146
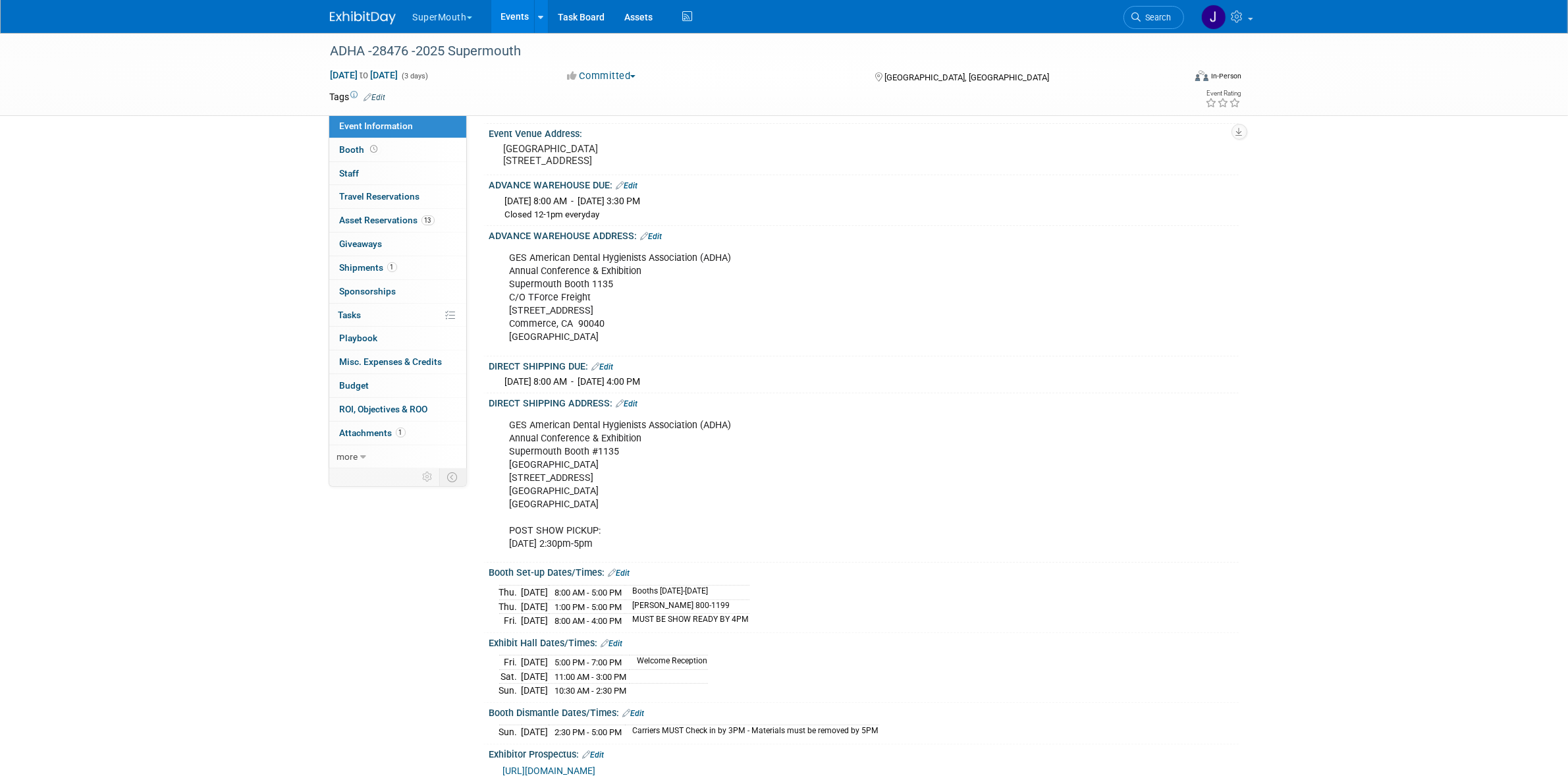
scroll to position [165, 0]
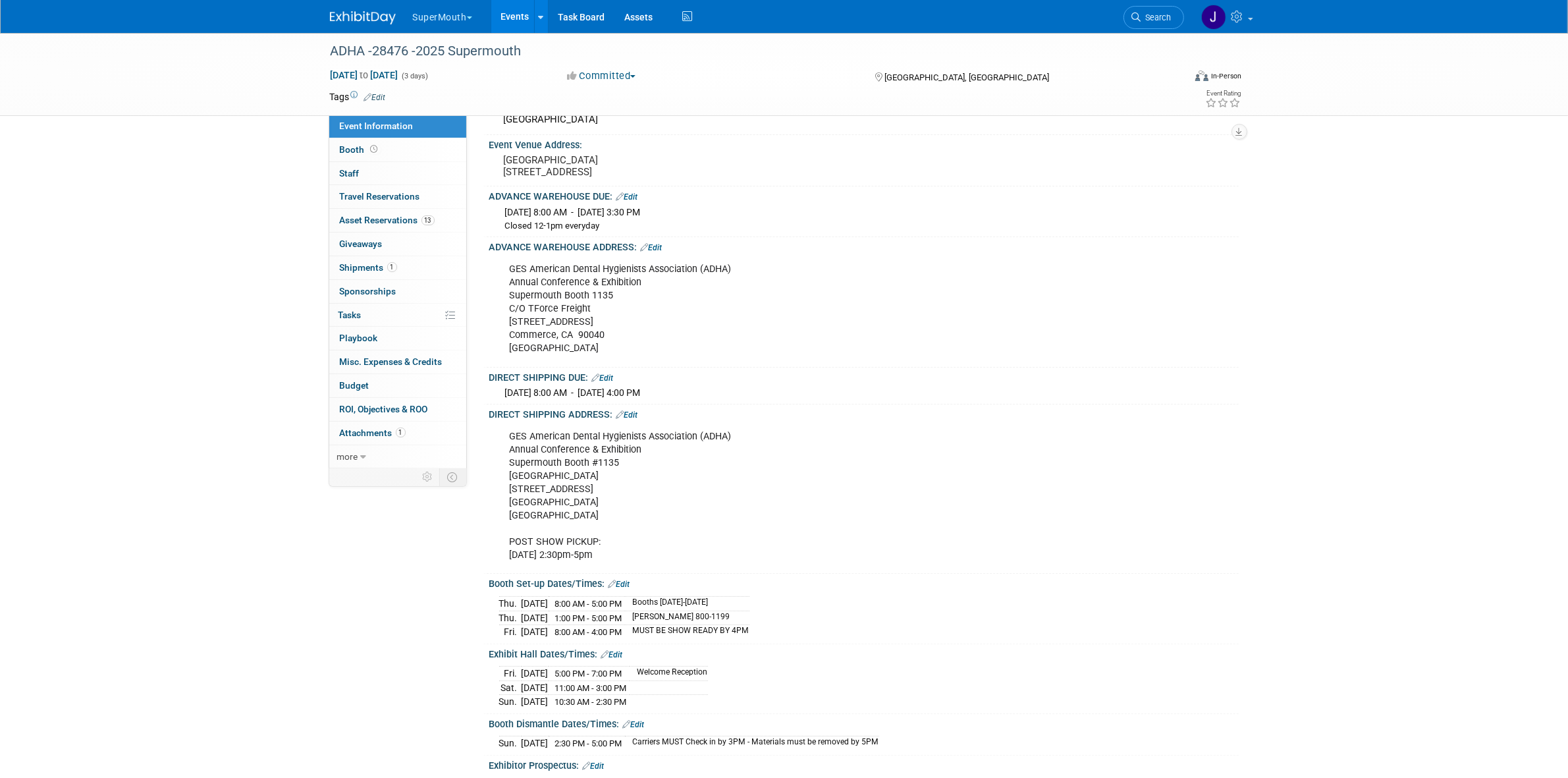
drag, startPoint x: 508, startPoint y: 454, endPoint x: 646, endPoint y: 536, distance: 160.5
click at [646, 536] on div "GES American Dental Hygienists Association (ADHA) Annual Conference & Exhibitio…" at bounding box center [797, 496] width 594 height 146
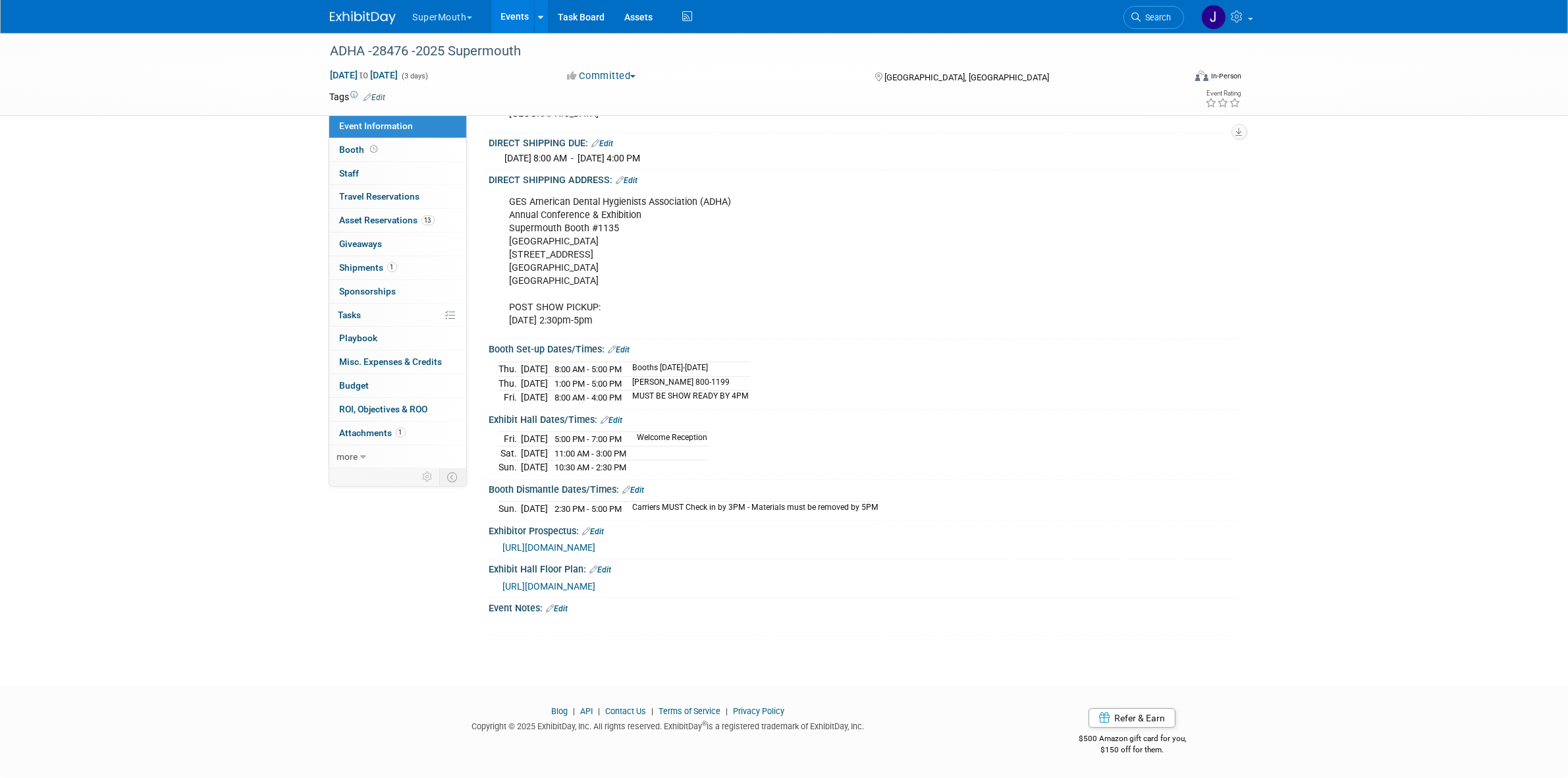
scroll to position [423, 0]
copy div "GES American Dental Hygienists Association (ADHA) Annual Conference & Exhibitio…"
click at [584, 201] on div "GES American Dental Hygienists Association (ADHA) Annual Conference & Exhibitio…" at bounding box center [797, 262] width 594 height 146
